Goal: Task Accomplishment & Management: Use online tool/utility

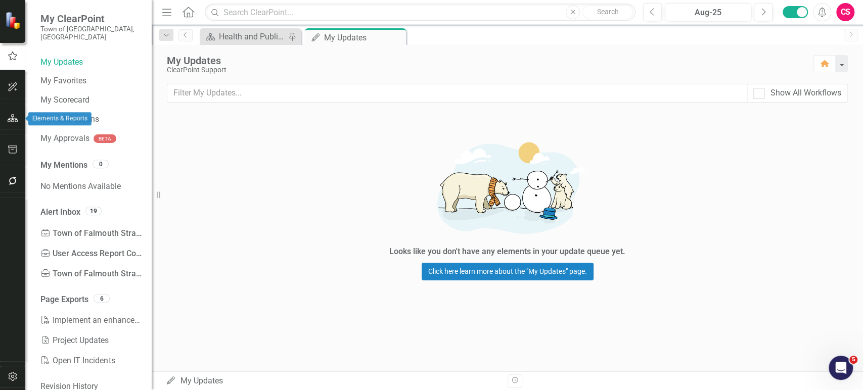
click at [14, 122] on button "button" at bounding box center [13, 118] width 23 height 21
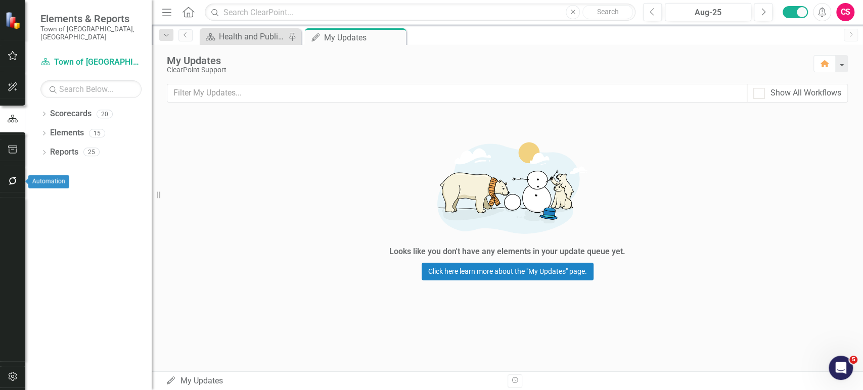
click at [8, 184] on icon "button" at bounding box center [13, 181] width 11 height 8
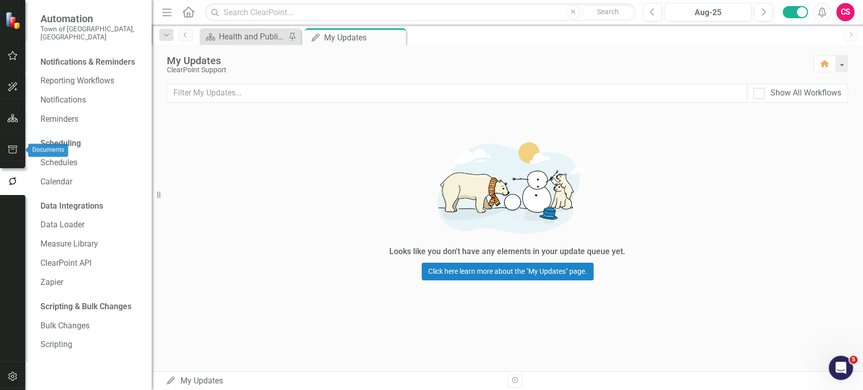
click at [9, 149] on icon "button" at bounding box center [12, 150] width 9 height 8
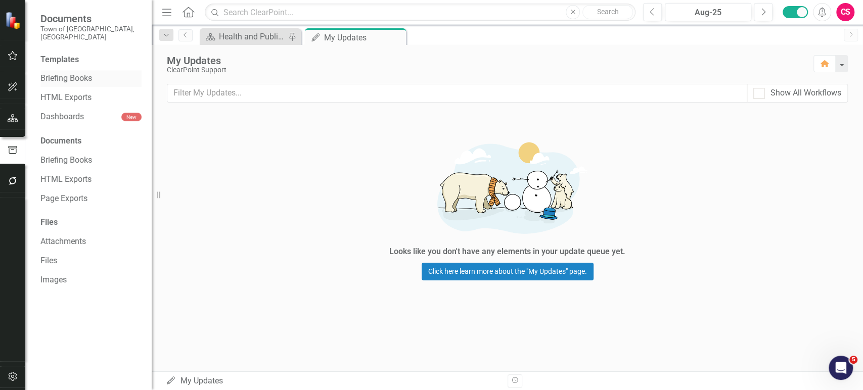
click at [66, 73] on link "Briefing Books" at bounding box center [90, 79] width 101 height 12
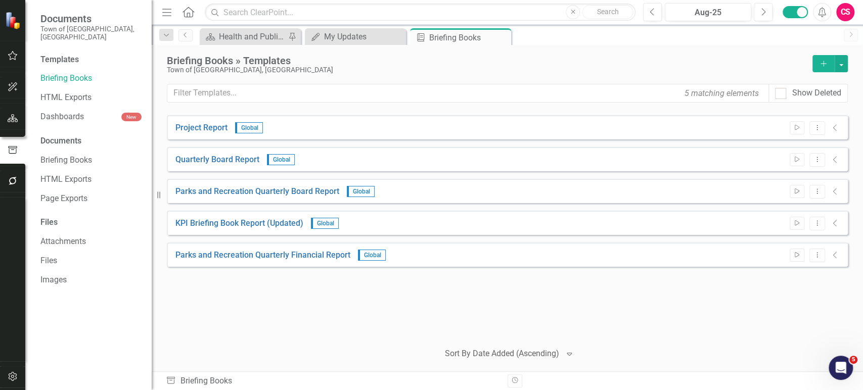
click at [262, 261] on div "Parks and Recreation Quarterly Financial Report Global Start Dropdown Menu Coll…" at bounding box center [507, 255] width 681 height 24
click at [262, 192] on link "Parks and Recreation Quarterly Board Report" at bounding box center [257, 192] width 164 height 12
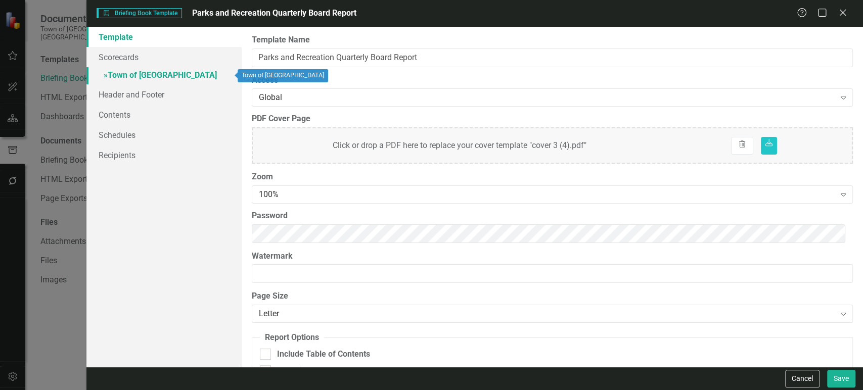
click at [166, 77] on link "» Town of [GEOGRAPHIC_DATA]" at bounding box center [163, 76] width 155 height 18
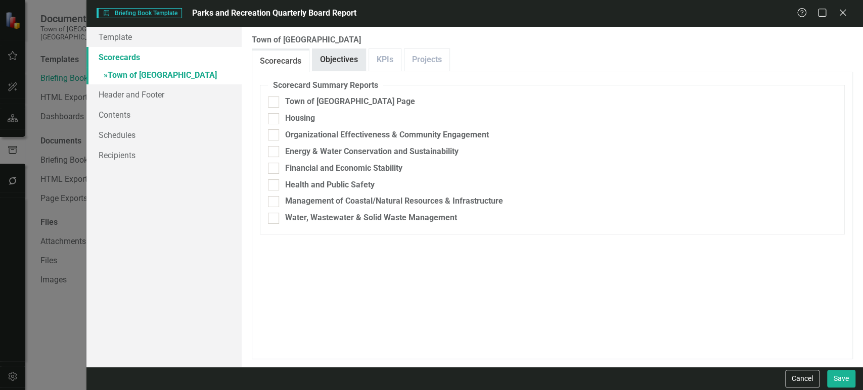
click at [352, 60] on link "Objectives" at bounding box center [338, 60] width 53 height 22
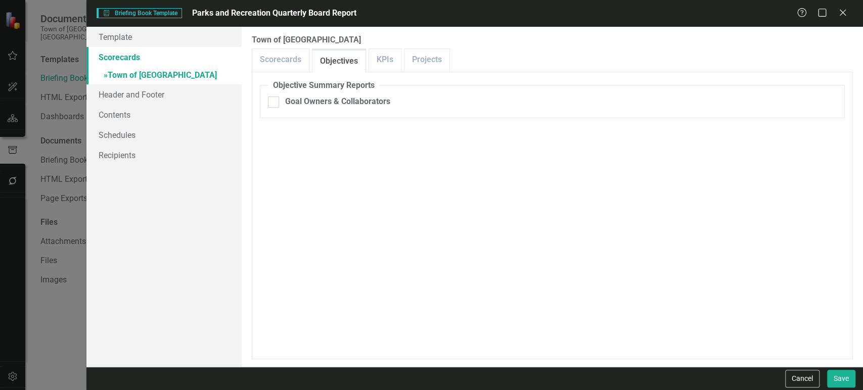
click at [400, 61] on div "Scorecards Objectives KPIs Projects" at bounding box center [552, 60] width 601 height 23
click at [420, 58] on link "Projects" at bounding box center [426, 60] width 45 height 22
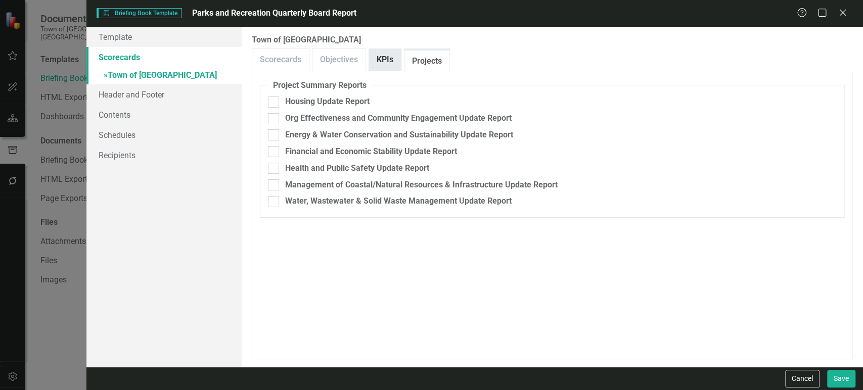
click at [386, 58] on link "KPIs" at bounding box center [385, 60] width 32 height 22
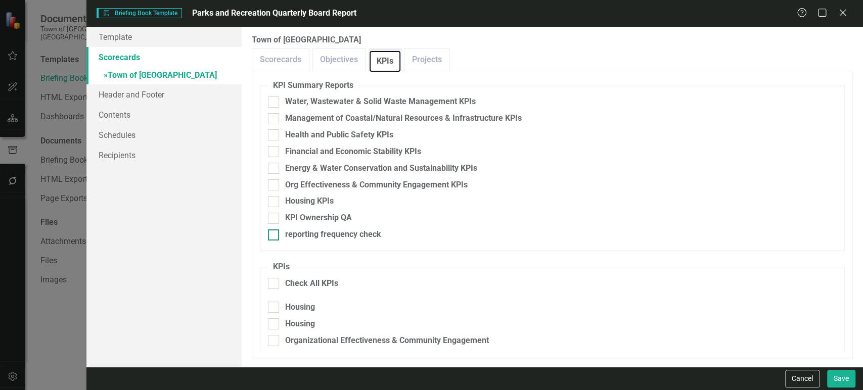
scroll to position [205, 0]
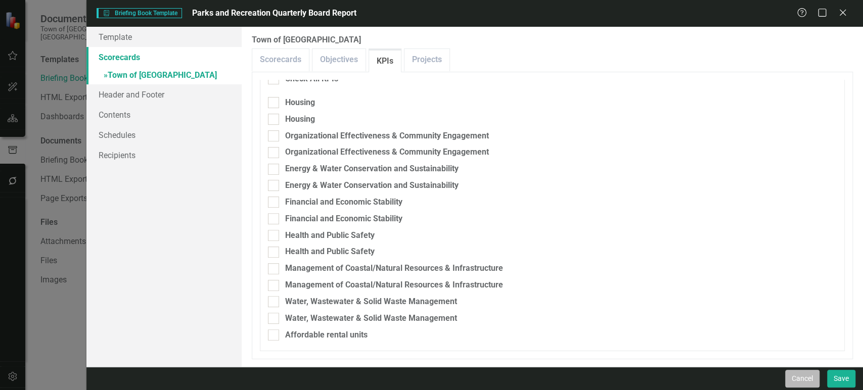
click at [793, 380] on button "Cancel" at bounding box center [802, 379] width 34 height 18
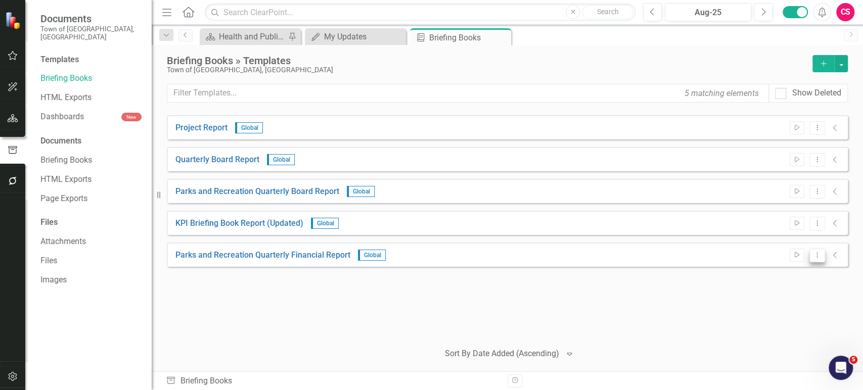
click at [827, 254] on div "Start Dropdown Menu Collapse" at bounding box center [813, 256] width 56 height 14
click at [817, 256] on icon at bounding box center [817, 254] width 1 height 5
click at [772, 287] on link "Preview Preview Template" at bounding box center [778, 290] width 94 height 19
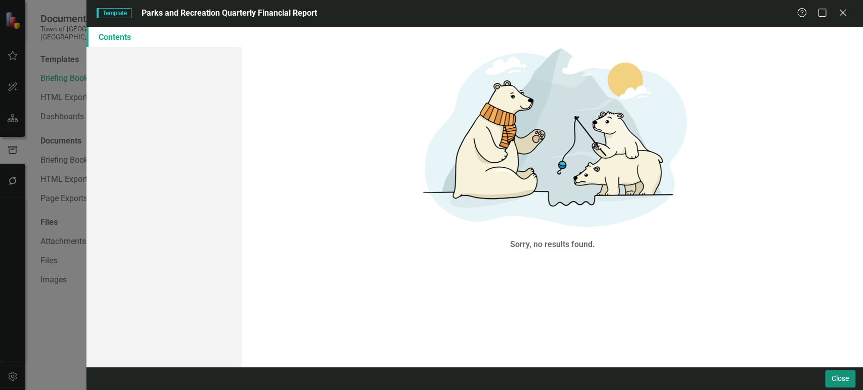
click at [831, 383] on button "Close" at bounding box center [840, 379] width 30 height 18
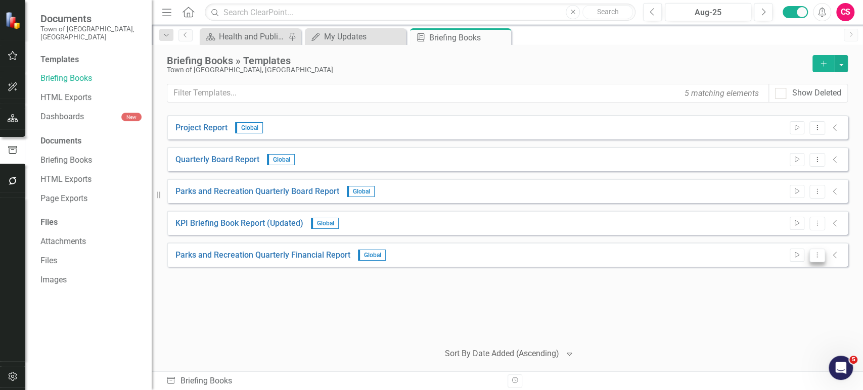
click at [821, 254] on icon "Dropdown Menu" at bounding box center [817, 255] width 9 height 7
click at [773, 353] on link "Trash Delete Template" at bounding box center [778, 346] width 94 height 19
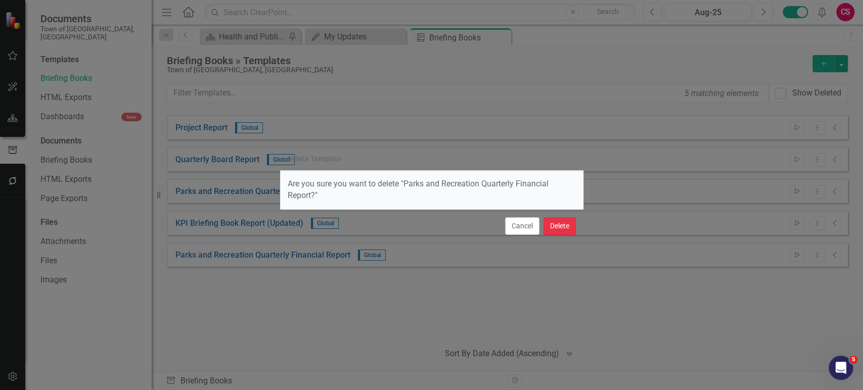
click at [567, 229] on button "Delete" at bounding box center [560, 226] width 32 height 18
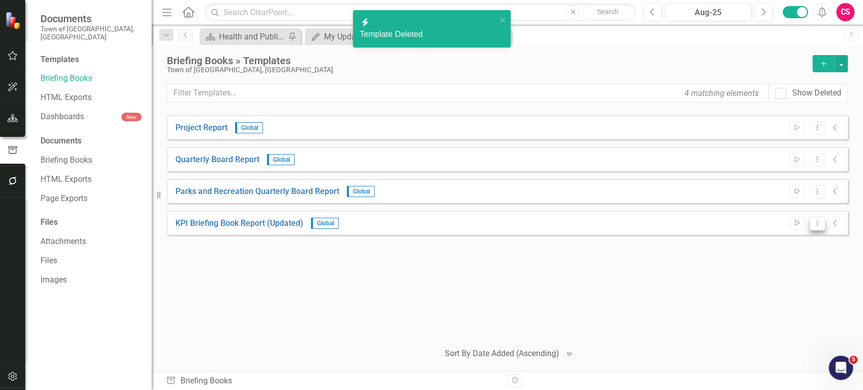
click at [813, 220] on icon "Dropdown Menu" at bounding box center [817, 223] width 9 height 7
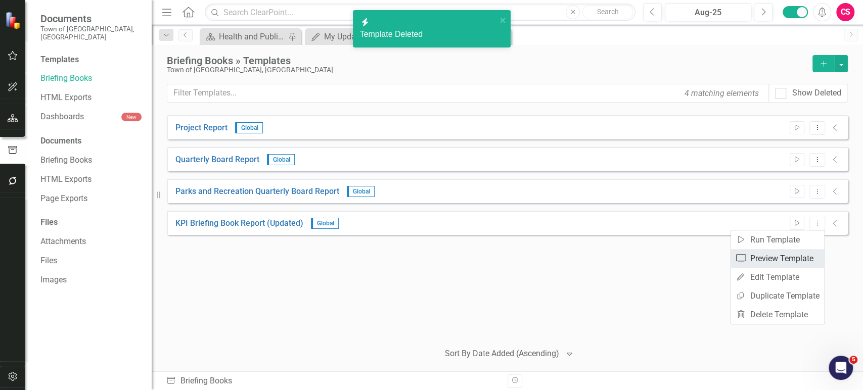
click at [785, 266] on link "Preview Preview Template" at bounding box center [778, 258] width 94 height 19
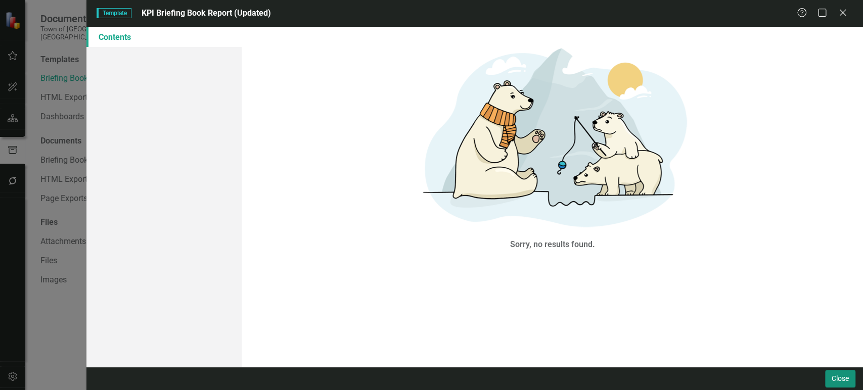
click at [833, 379] on button "Close" at bounding box center [840, 379] width 30 height 18
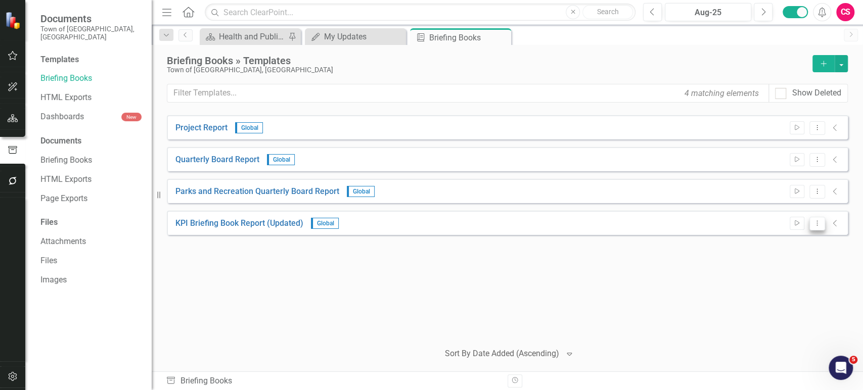
click at [818, 221] on icon "Dropdown Menu" at bounding box center [817, 223] width 9 height 7
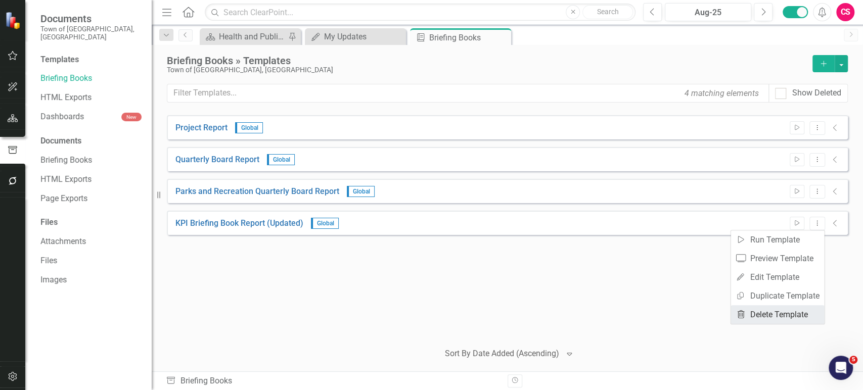
click at [780, 308] on link "Trash Delete Template" at bounding box center [778, 314] width 94 height 19
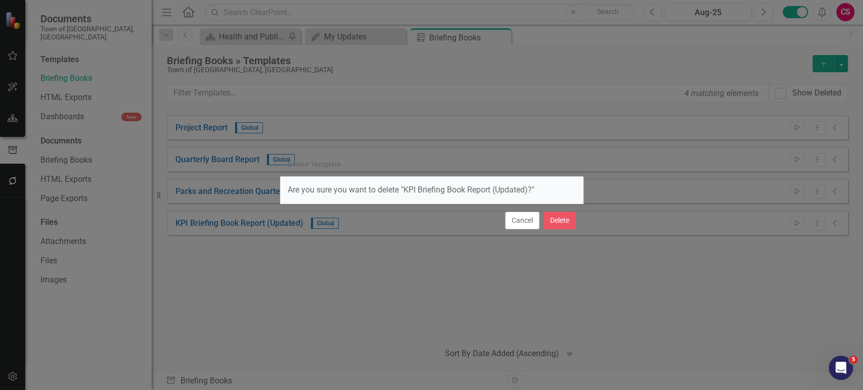
click at [575, 224] on div "Cancel Delete" at bounding box center [431, 220] width 303 height 33
click at [564, 223] on button "Delete" at bounding box center [560, 221] width 32 height 18
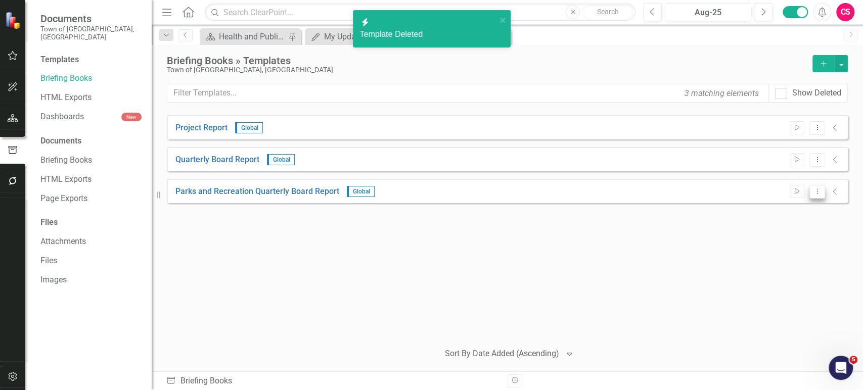
click at [819, 193] on icon "Dropdown Menu" at bounding box center [817, 191] width 9 height 7
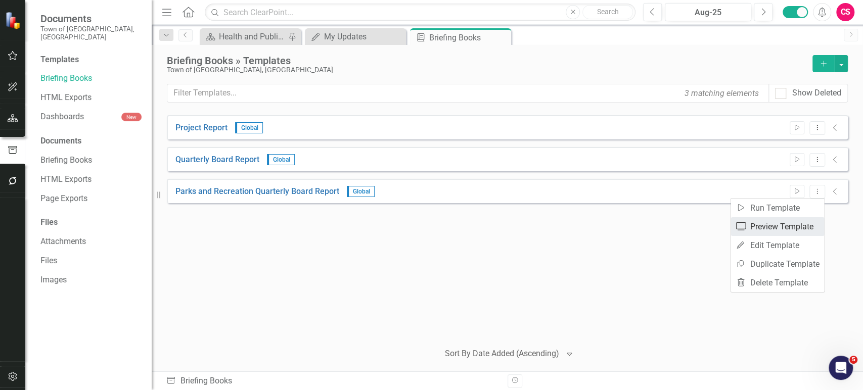
click at [770, 227] on link "Preview Preview Template" at bounding box center [778, 226] width 94 height 19
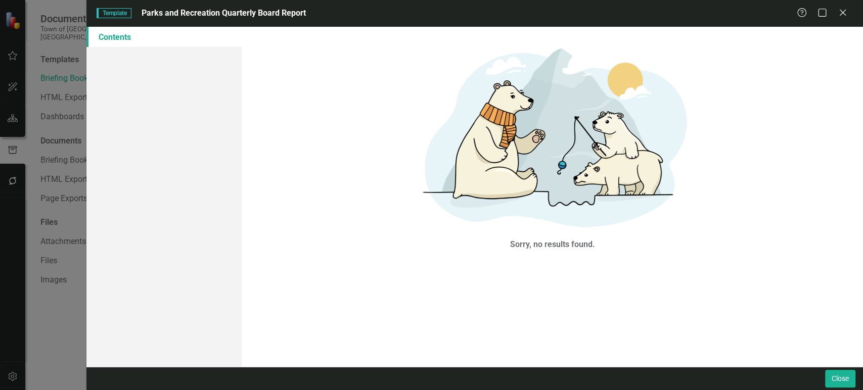
click at [847, 390] on div "Close" at bounding box center [474, 378] width 777 height 23
click at [842, 382] on button "Close" at bounding box center [840, 379] width 30 height 18
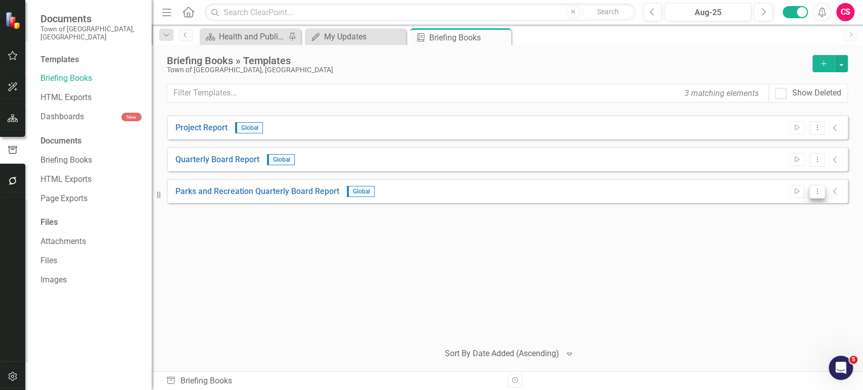
click at [821, 189] on icon "Dropdown Menu" at bounding box center [817, 191] width 9 height 7
click at [760, 276] on link "Trash Delete Template" at bounding box center [778, 283] width 94 height 19
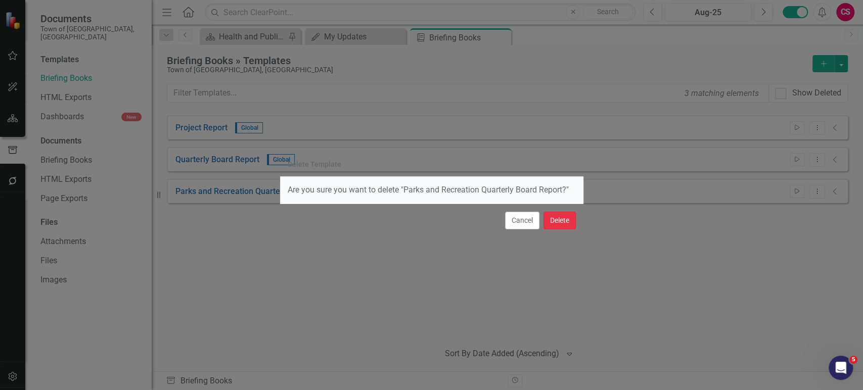
click at [559, 222] on button "Delete" at bounding box center [560, 221] width 32 height 18
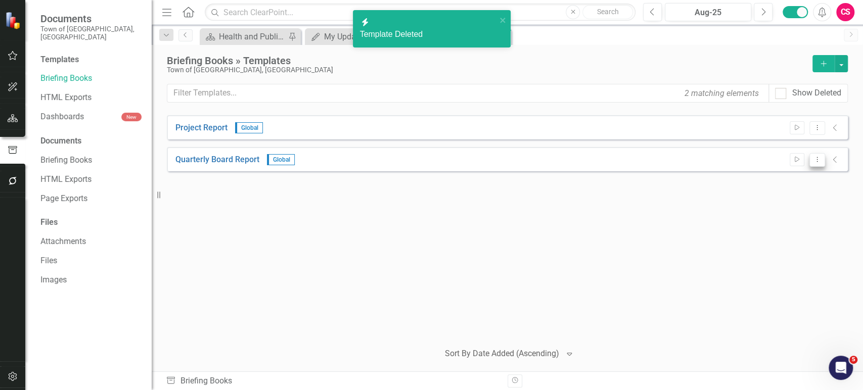
click at [821, 157] on button "Dropdown Menu" at bounding box center [817, 160] width 16 height 14
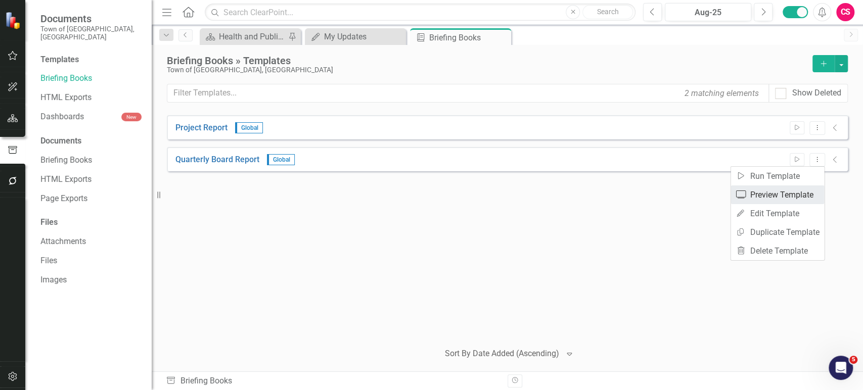
click at [768, 198] on link "Preview Preview Template" at bounding box center [778, 195] width 94 height 19
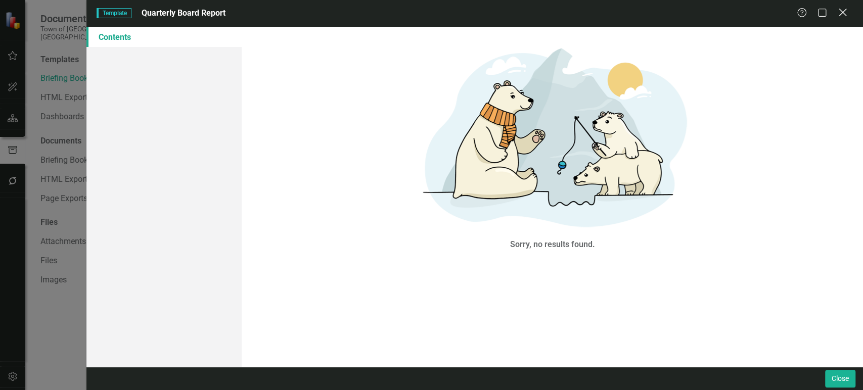
click at [839, 13] on icon "Close" at bounding box center [842, 13] width 13 height 10
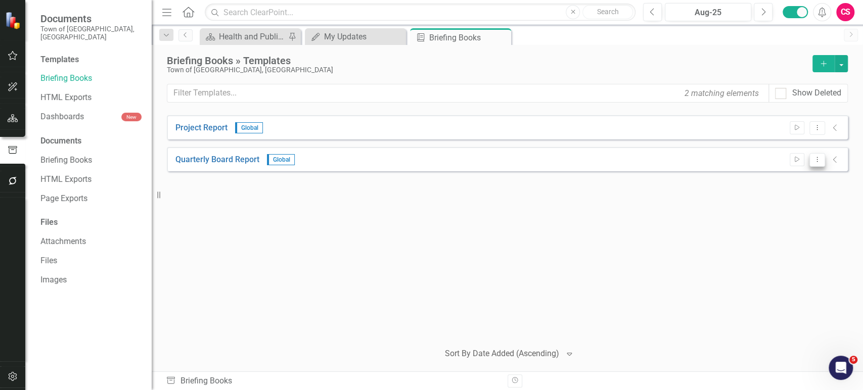
click at [820, 158] on icon "Dropdown Menu" at bounding box center [817, 159] width 9 height 7
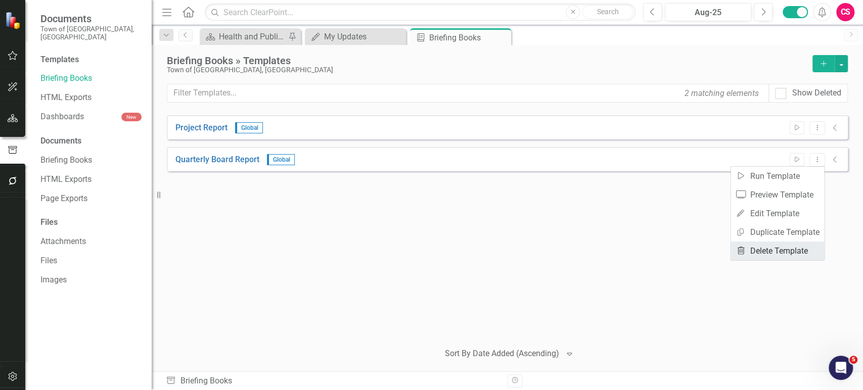
click at [774, 244] on link "Trash Delete Template" at bounding box center [778, 251] width 94 height 19
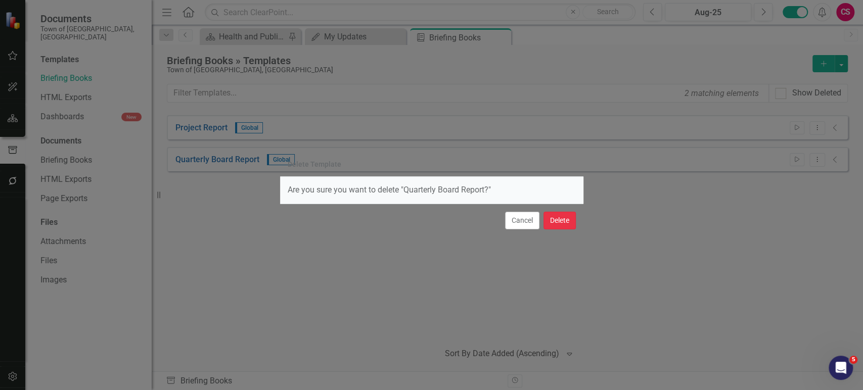
click at [559, 227] on button "Delete" at bounding box center [560, 221] width 32 height 18
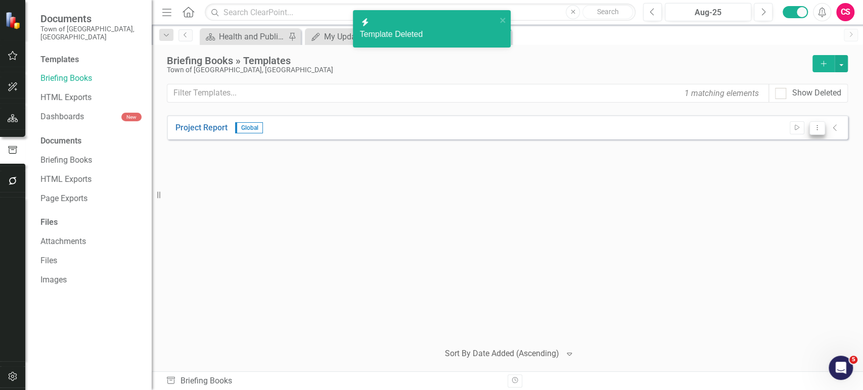
click at [813, 126] on icon "Dropdown Menu" at bounding box center [817, 127] width 9 height 7
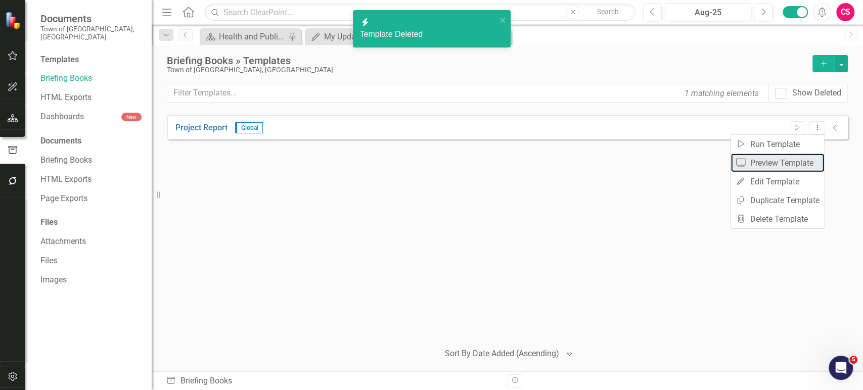
click at [773, 163] on link "Preview Preview Template" at bounding box center [778, 163] width 94 height 19
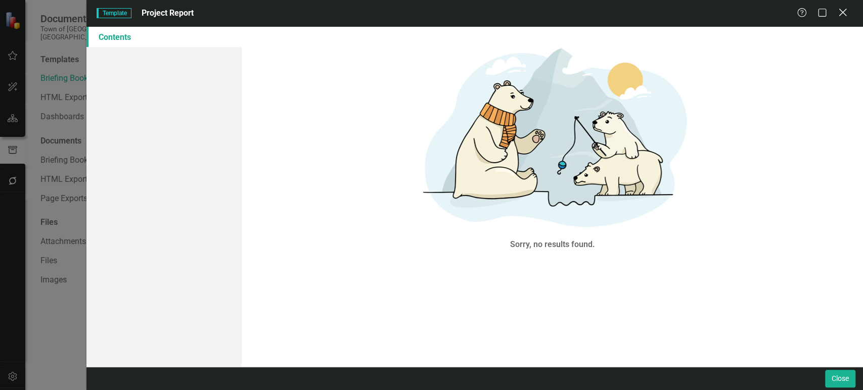
click at [842, 12] on icon at bounding box center [843, 13] width 8 height 8
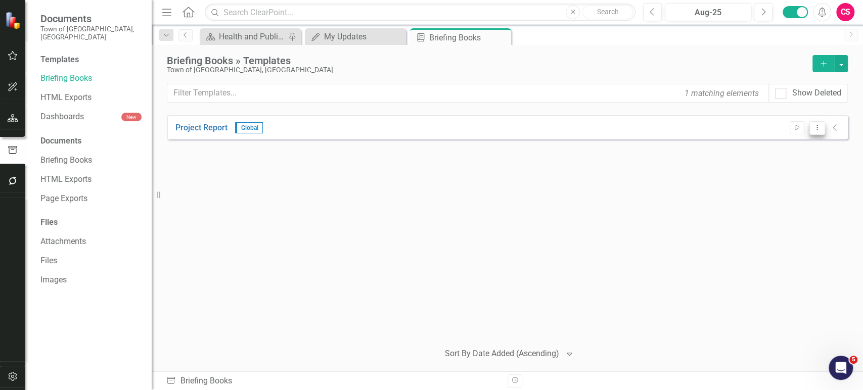
click at [818, 129] on icon "Dropdown Menu" at bounding box center [817, 127] width 9 height 7
click at [789, 215] on link "Trash Delete Template" at bounding box center [778, 219] width 94 height 19
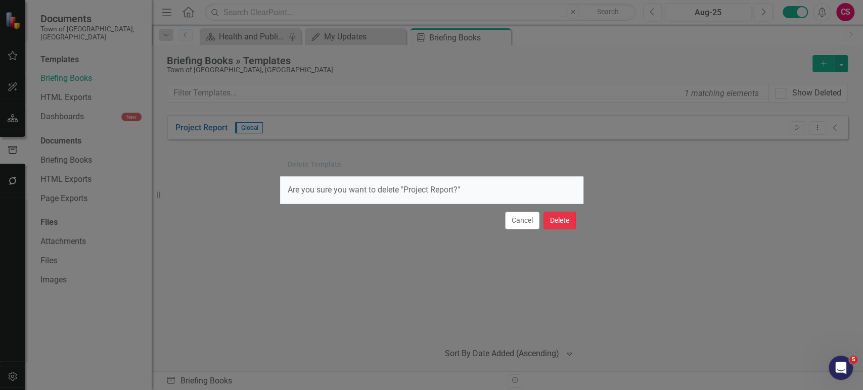
click at [556, 227] on button "Delete" at bounding box center [560, 221] width 32 height 18
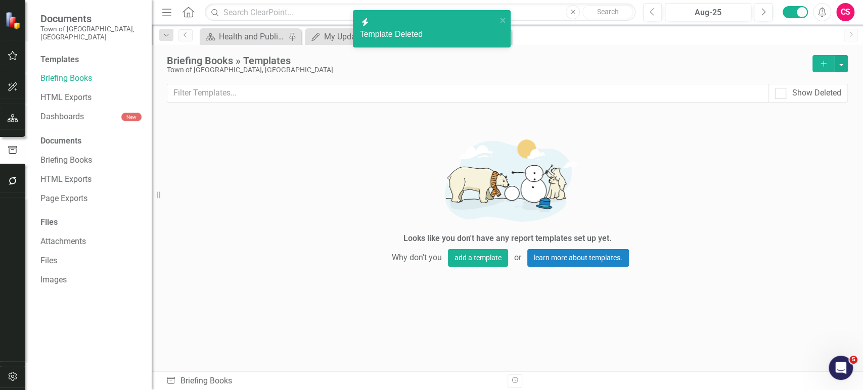
click at [819, 61] on icon "Add" at bounding box center [823, 63] width 9 height 7
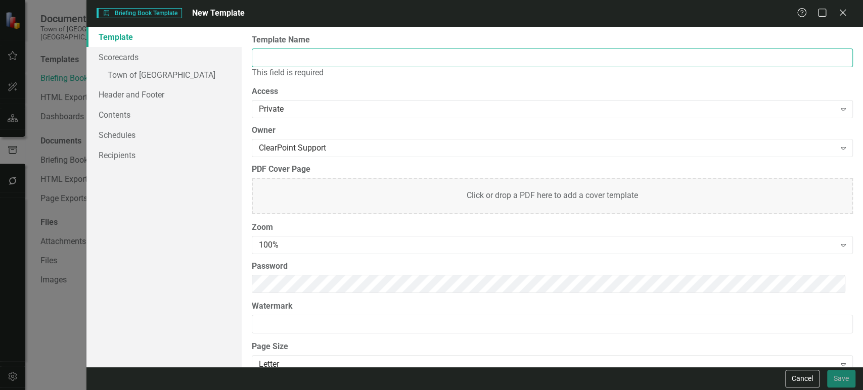
click at [301, 64] on input "Template Name" at bounding box center [552, 58] width 601 height 19
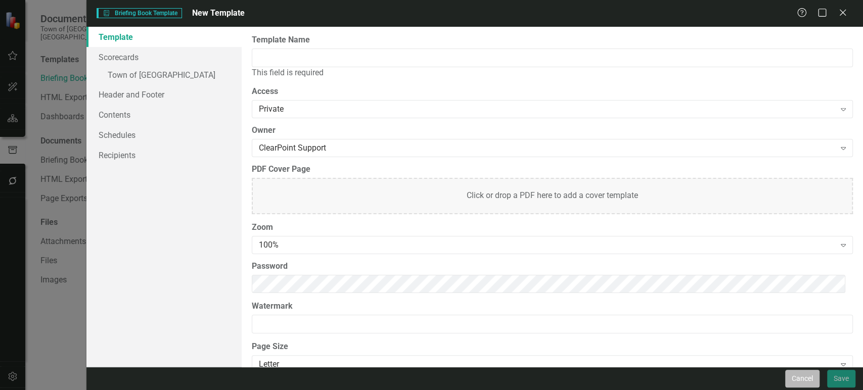
click at [801, 373] on button "Cancel" at bounding box center [802, 379] width 34 height 18
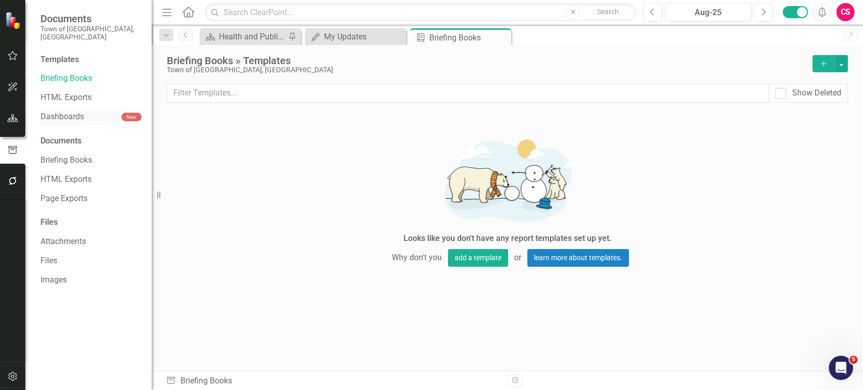
click at [69, 111] on link "Dashboards" at bounding box center [80, 117] width 81 height 12
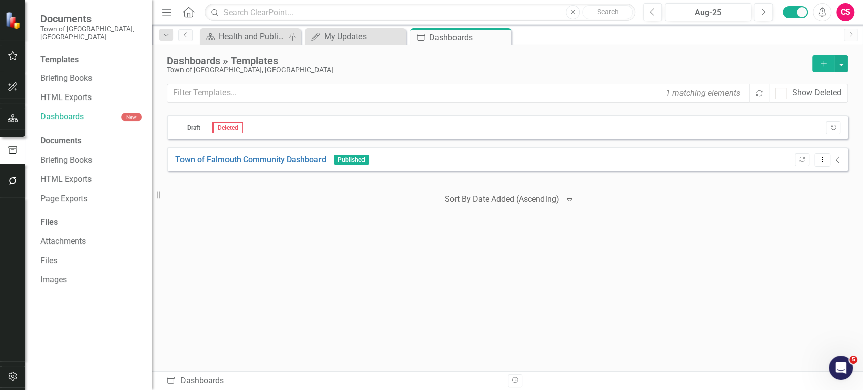
click at [835, 156] on icon "Collapse" at bounding box center [837, 160] width 5 height 8
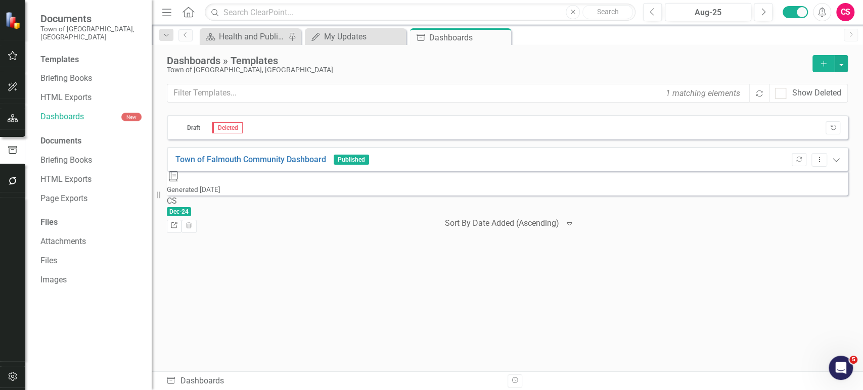
click at [178, 223] on icon "Link" at bounding box center [174, 226] width 8 height 6
click at [798, 157] on icon "button" at bounding box center [799, 160] width 6 height 6
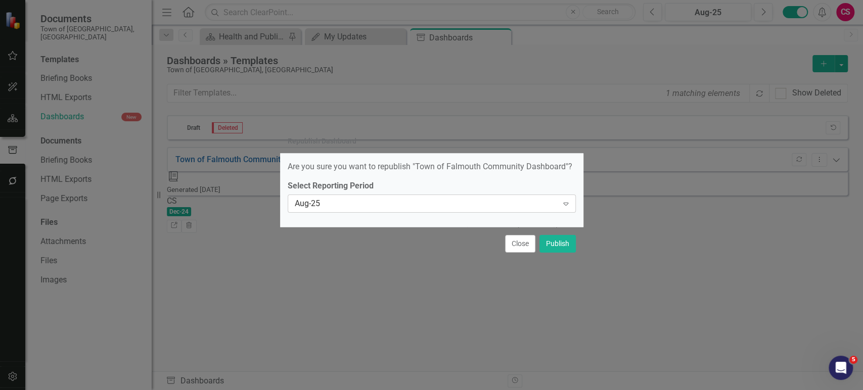
click at [489, 204] on div "Aug-25" at bounding box center [426, 204] width 263 height 12
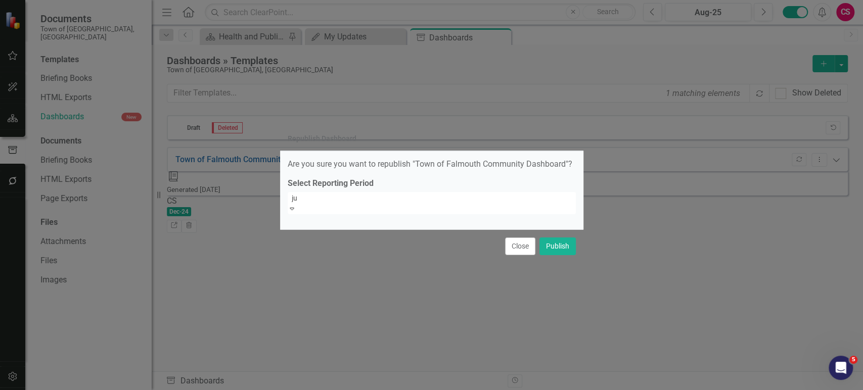
scroll to position [64, 0]
type input "jun"
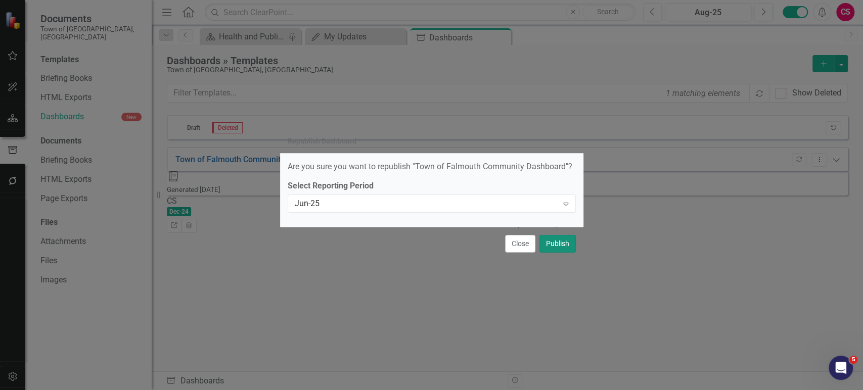
click at [552, 250] on button "Publish" at bounding box center [557, 244] width 36 height 18
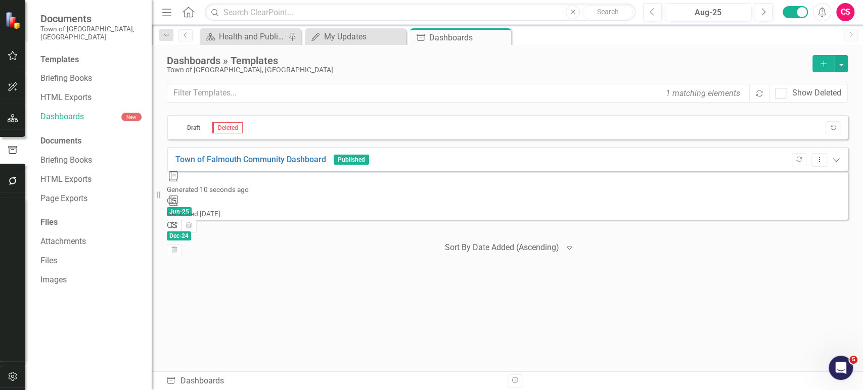
click at [182, 220] on link "Link" at bounding box center [174, 226] width 15 height 13
click at [821, 156] on icon "Dropdown Menu" at bounding box center [819, 159] width 9 height 7
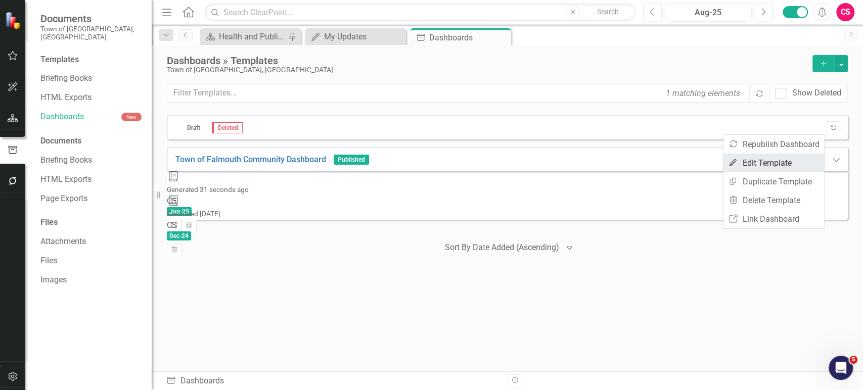
click at [765, 164] on link "Edit Edit Template" at bounding box center [773, 163] width 101 height 19
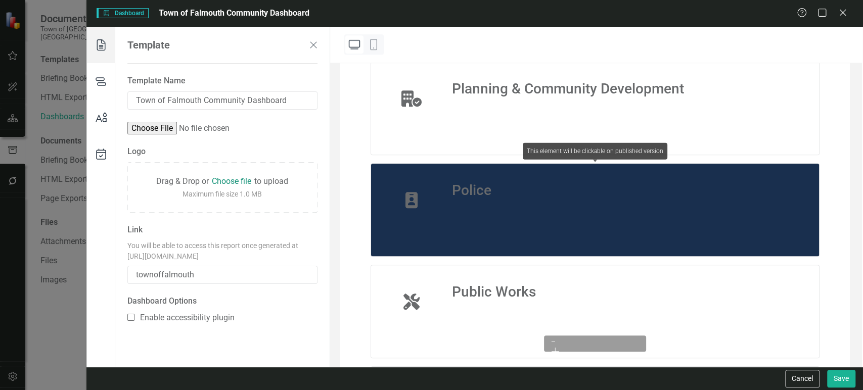
scroll to position [416, 0]
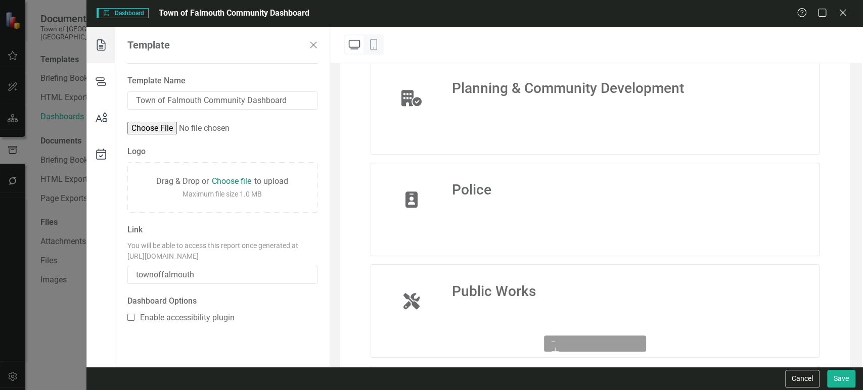
click at [88, 77] on icon at bounding box center [101, 81] width 28 height 36
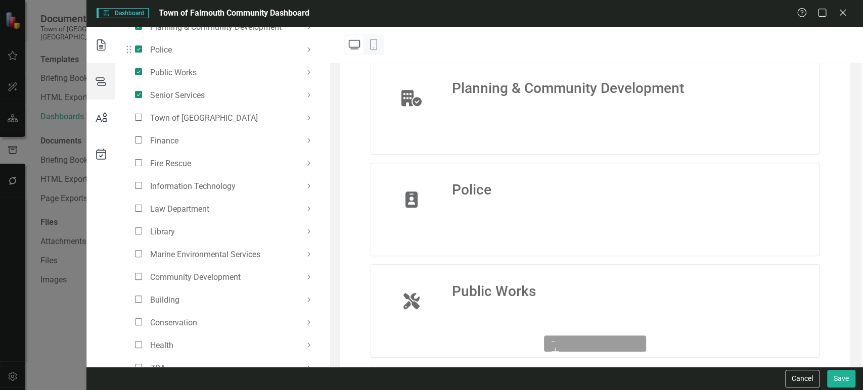
scroll to position [0, 0]
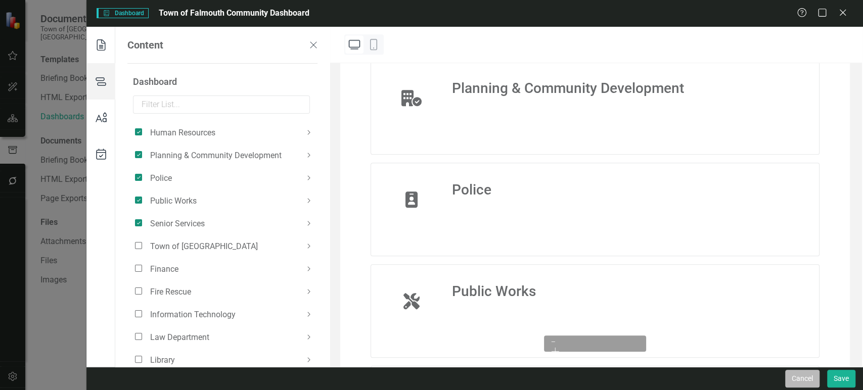
click at [812, 382] on button "Cancel" at bounding box center [802, 379] width 34 height 18
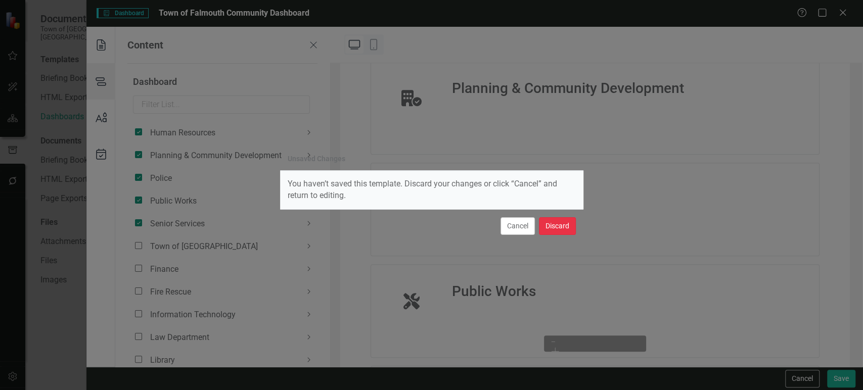
click at [560, 228] on button "Discard" at bounding box center [557, 226] width 37 height 18
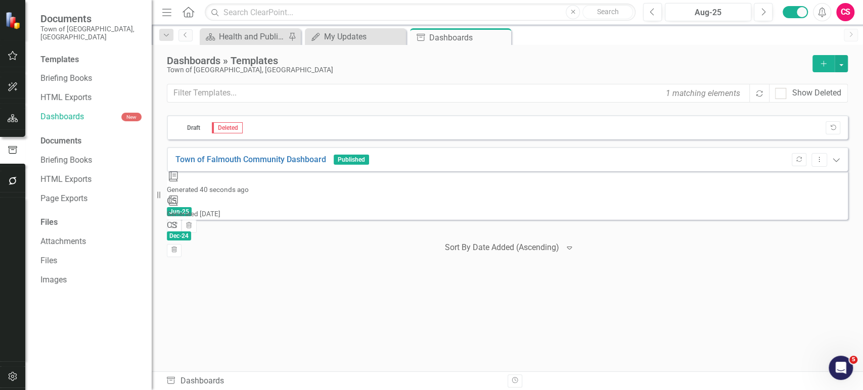
click at [8, 89] on icon "button" at bounding box center [13, 87] width 11 height 8
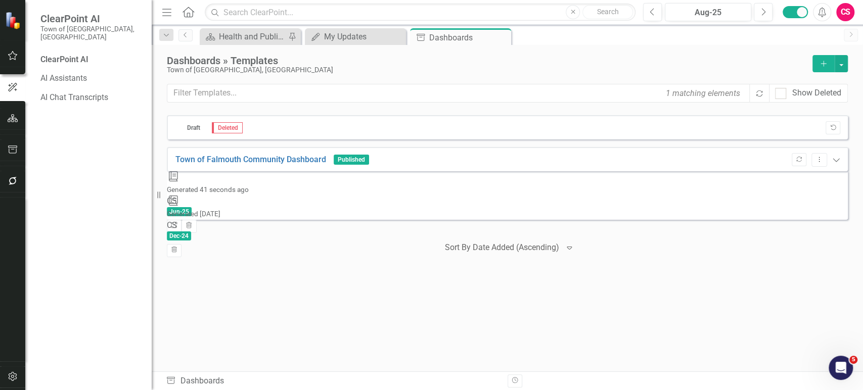
click at [9, 117] on icon "button" at bounding box center [13, 118] width 11 height 8
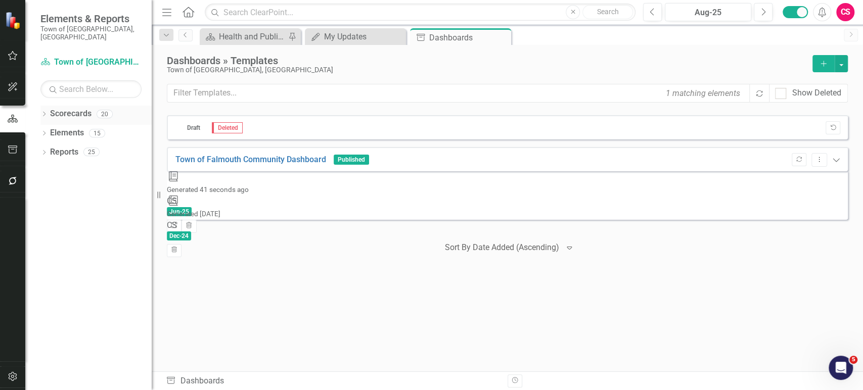
click at [40, 106] on div "Dropdown Scorecards 20 Dropdown Town of Falmouth Finance Fire Rescue Human Reso…" at bounding box center [88, 248] width 126 height 285
click at [41, 112] on icon "Dropdown" at bounding box center [43, 115] width 7 height 6
click at [68, 127] on link "Town of [GEOGRAPHIC_DATA]" at bounding box center [95, 133] width 111 height 12
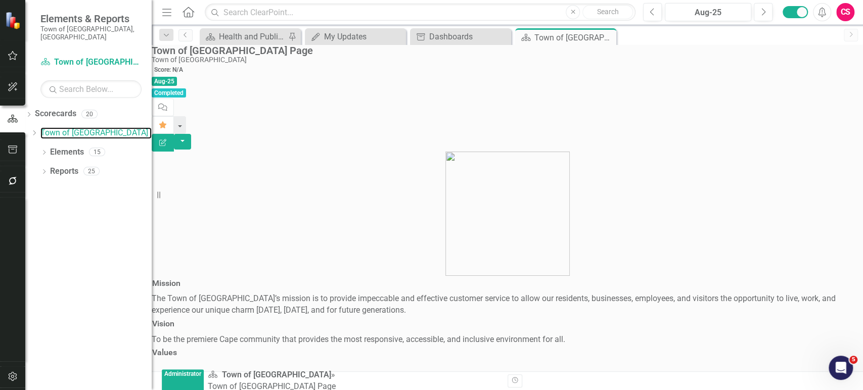
scroll to position [111, 0]
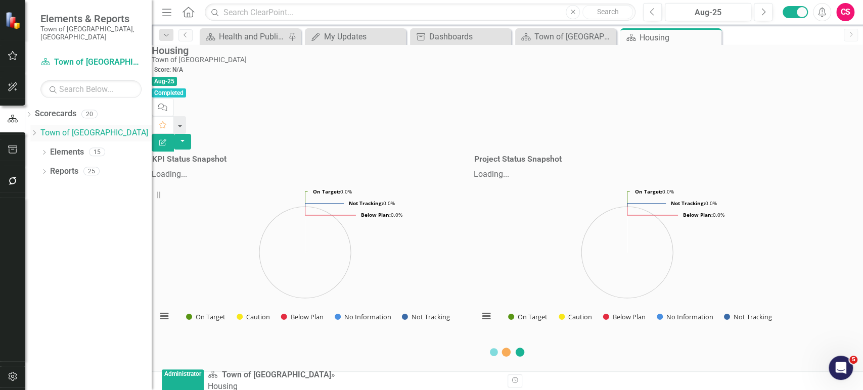
click at [38, 130] on icon "Dropdown" at bounding box center [34, 133] width 8 height 6
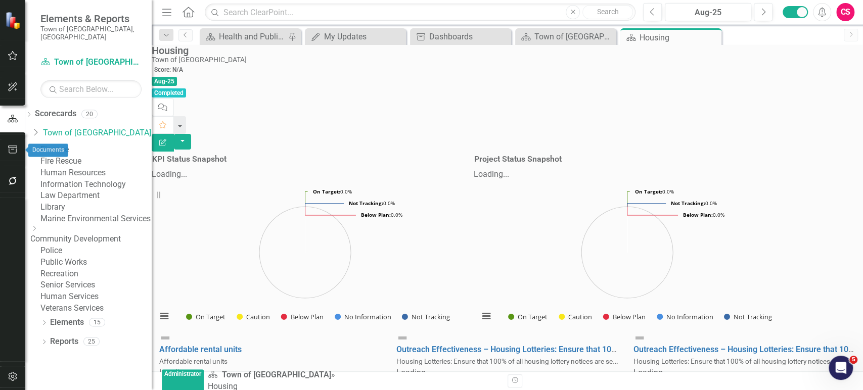
click at [13, 156] on button "button" at bounding box center [13, 150] width 23 height 21
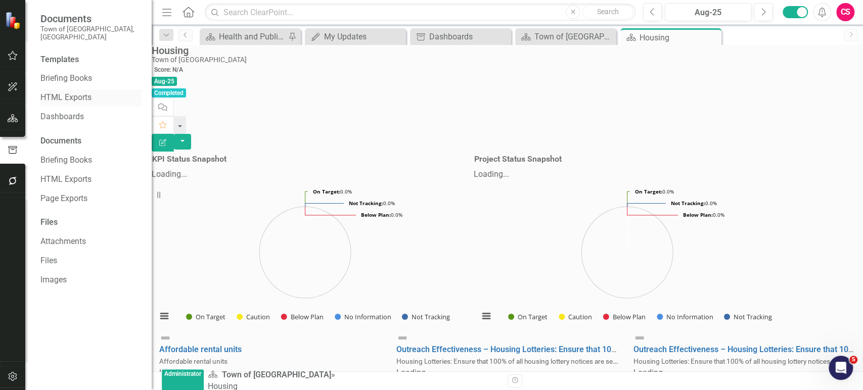
click at [67, 94] on link "HTML Exports" at bounding box center [90, 98] width 101 height 12
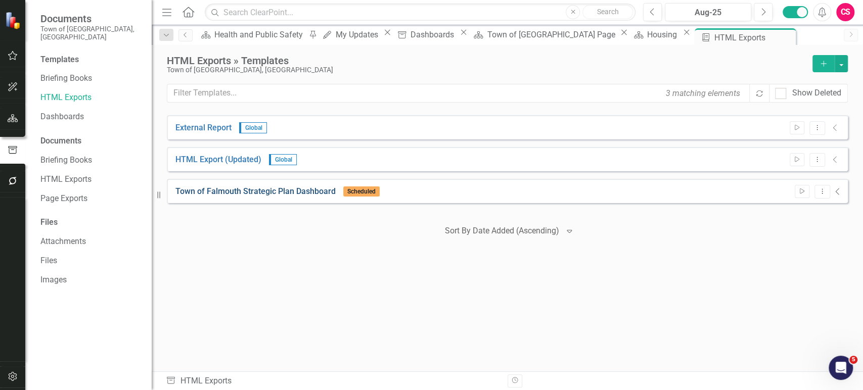
click at [298, 196] on link "Town of Falmouth Strategic Plan Dashboard" at bounding box center [255, 192] width 160 height 12
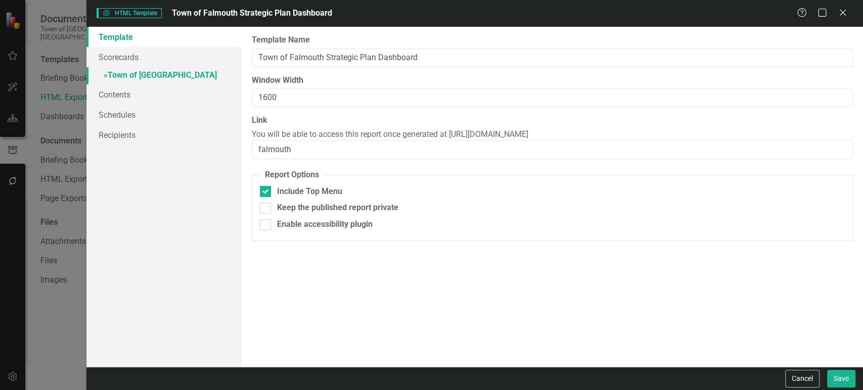
click at [176, 74] on link "» Town of [GEOGRAPHIC_DATA]" at bounding box center [163, 76] width 155 height 18
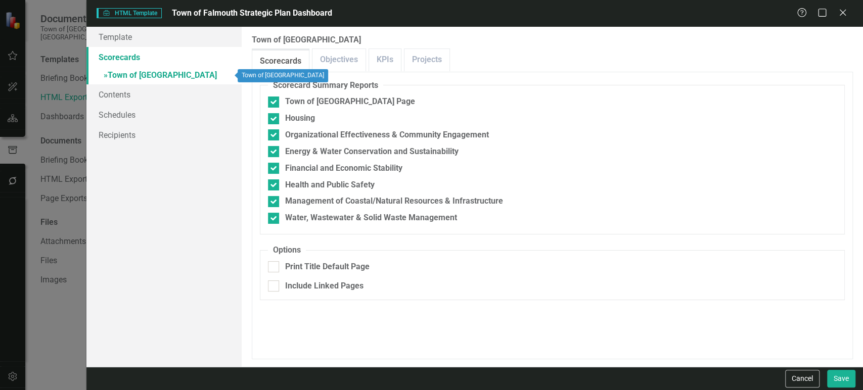
click at [149, 53] on link "Scorecards" at bounding box center [163, 57] width 155 height 20
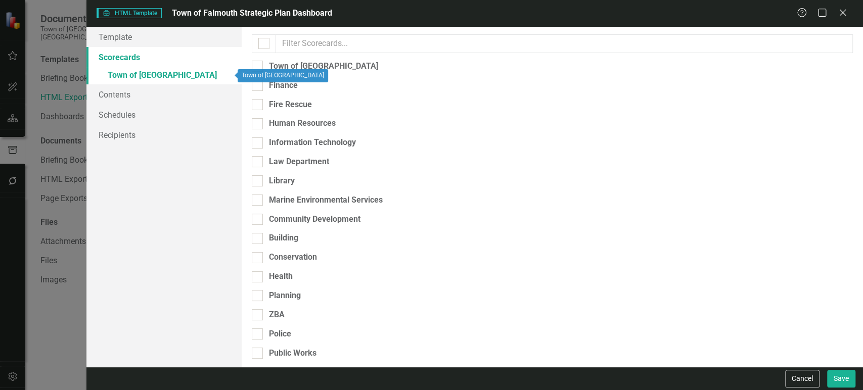
checkbox input "false"
checkbox input "true"
click at [144, 37] on link "Template" at bounding box center [163, 37] width 155 height 20
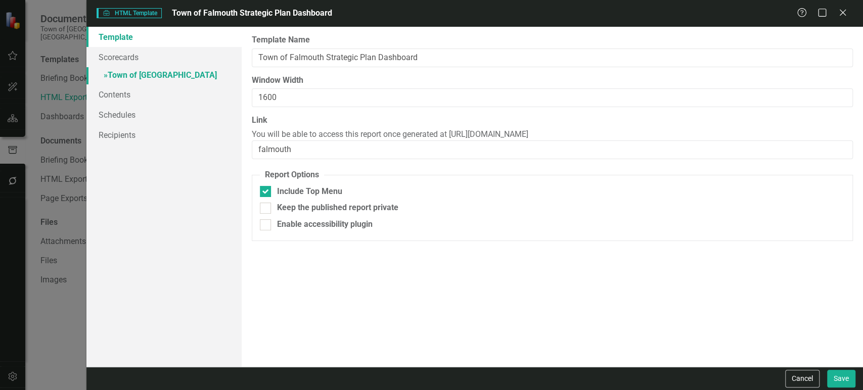
click at [158, 73] on link "» Town of [GEOGRAPHIC_DATA]" at bounding box center [163, 76] width 155 height 18
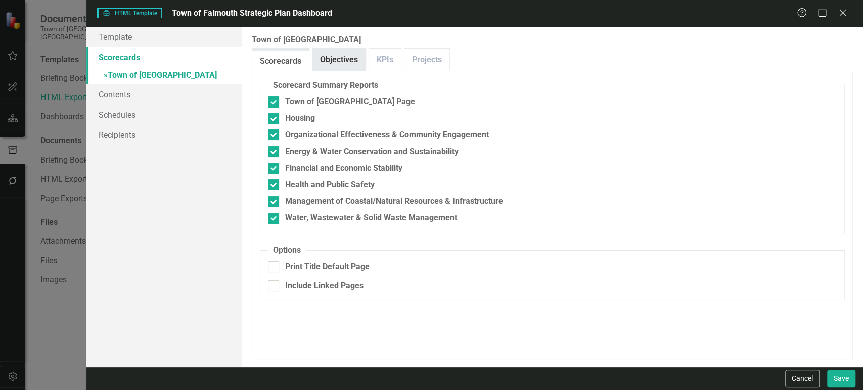
click at [330, 58] on link "Objectives" at bounding box center [338, 60] width 53 height 22
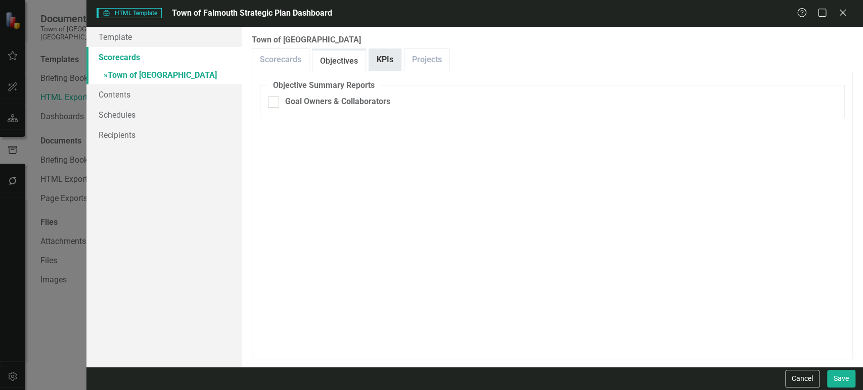
click at [391, 59] on link "KPIs" at bounding box center [385, 60] width 32 height 22
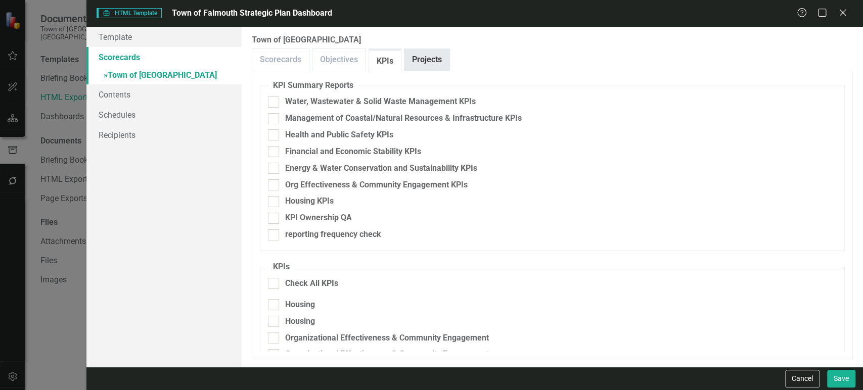
click at [426, 64] on link "Projects" at bounding box center [426, 60] width 45 height 22
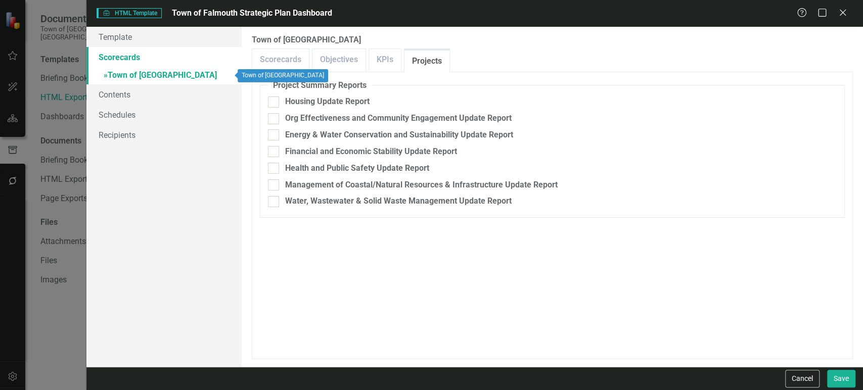
click at [146, 81] on link "» Town of [GEOGRAPHIC_DATA]" at bounding box center [163, 76] width 155 height 18
click at [268, 55] on link "Scorecards" at bounding box center [280, 60] width 57 height 22
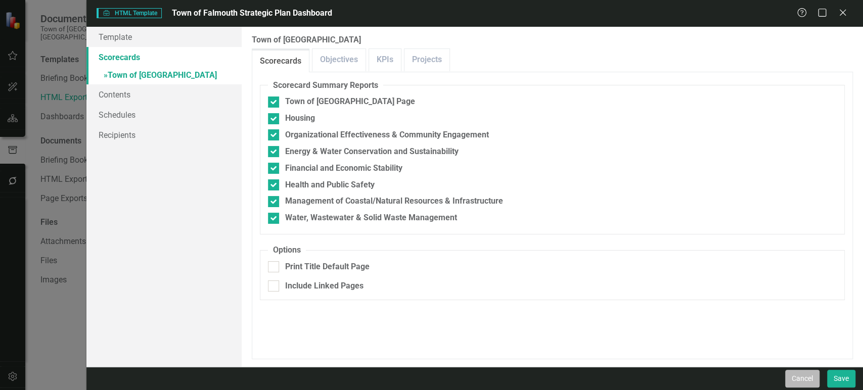
click at [788, 375] on button "Cancel" at bounding box center [802, 379] width 34 height 18
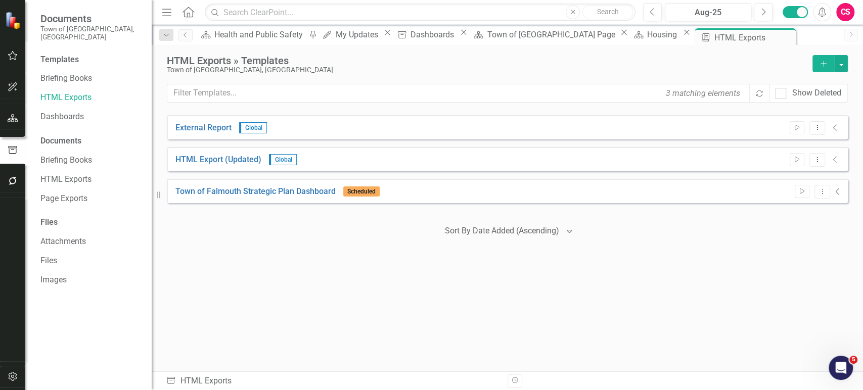
drag, startPoint x: 796, startPoint y: 194, endPoint x: 838, endPoint y: 193, distance: 42.0
click at [837, 195] on div "Start Dropdown Menu Collapse" at bounding box center [815, 192] width 51 height 14
click at [838, 193] on icon "Collapse" at bounding box center [837, 192] width 5 height 8
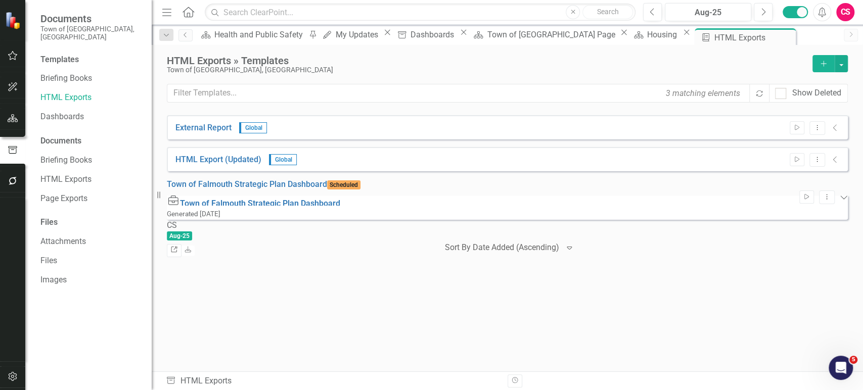
click at [182, 244] on link "Link" at bounding box center [174, 250] width 15 height 13
